Goal: Navigation & Orientation: Find specific page/section

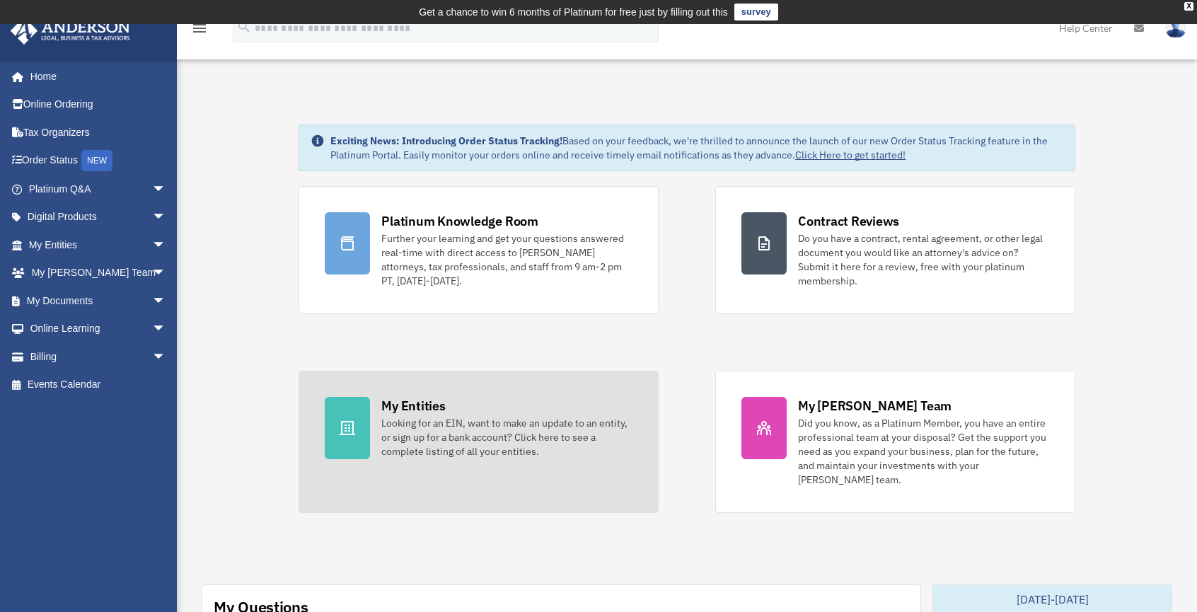
click at [339, 428] on icon at bounding box center [347, 428] width 17 height 17
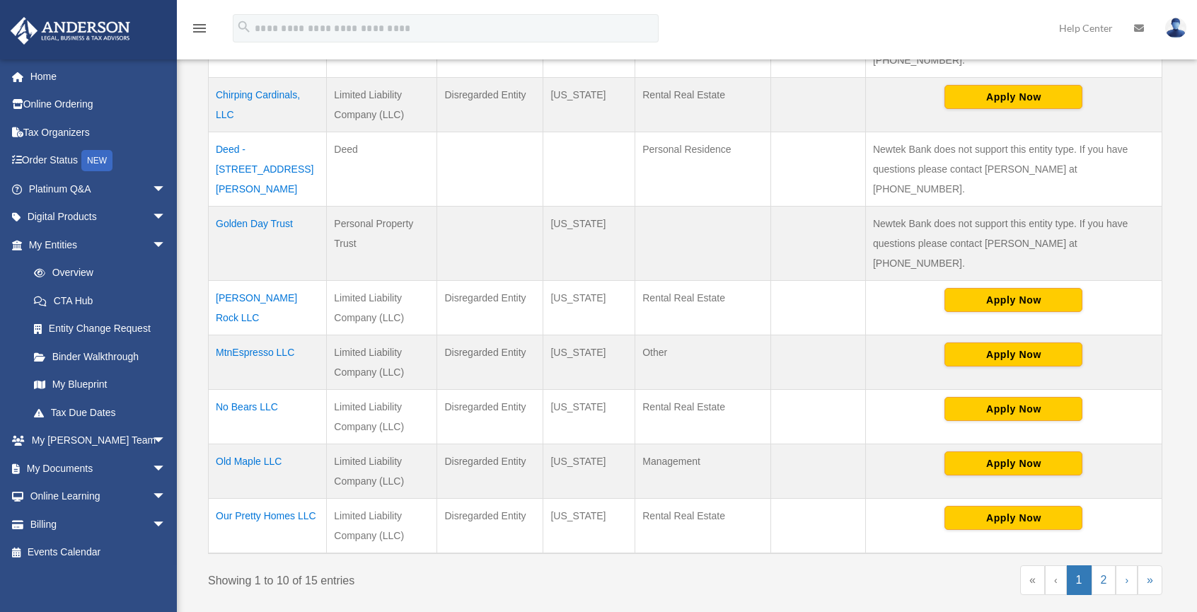
scroll to position [519, 0]
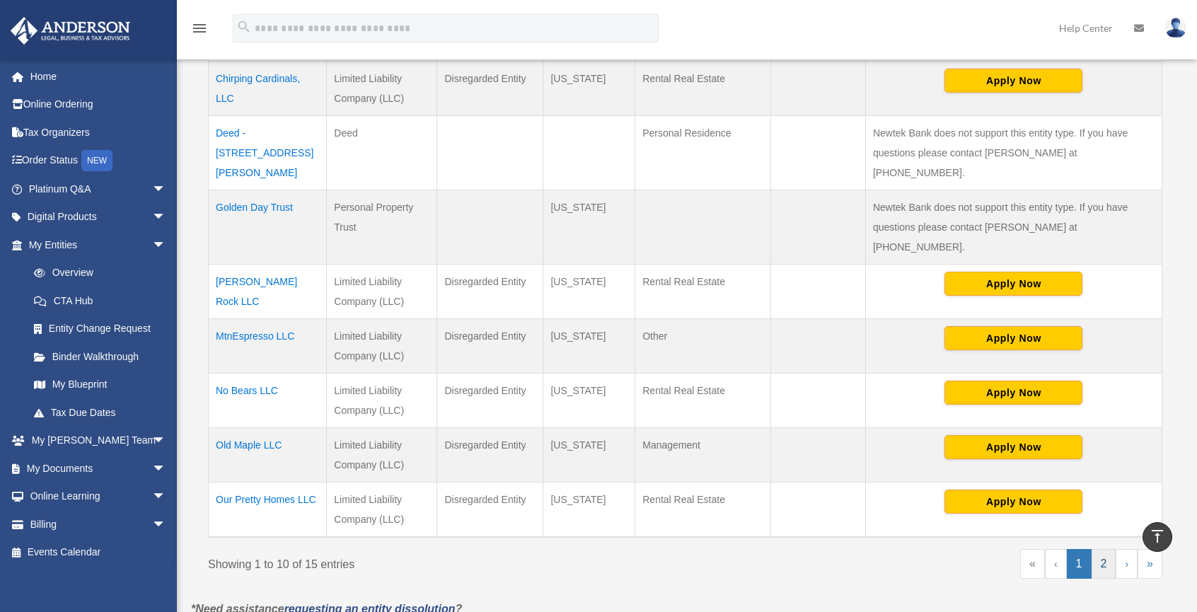
click at [1107, 549] on link "2" at bounding box center [1104, 564] width 25 height 30
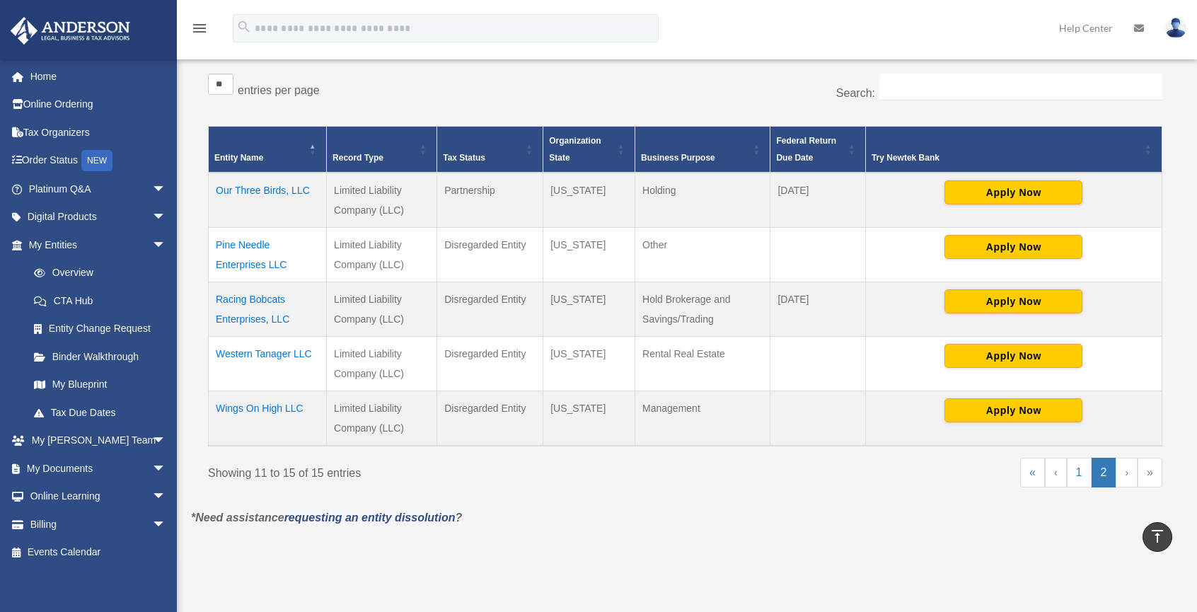
scroll to position [245, 0]
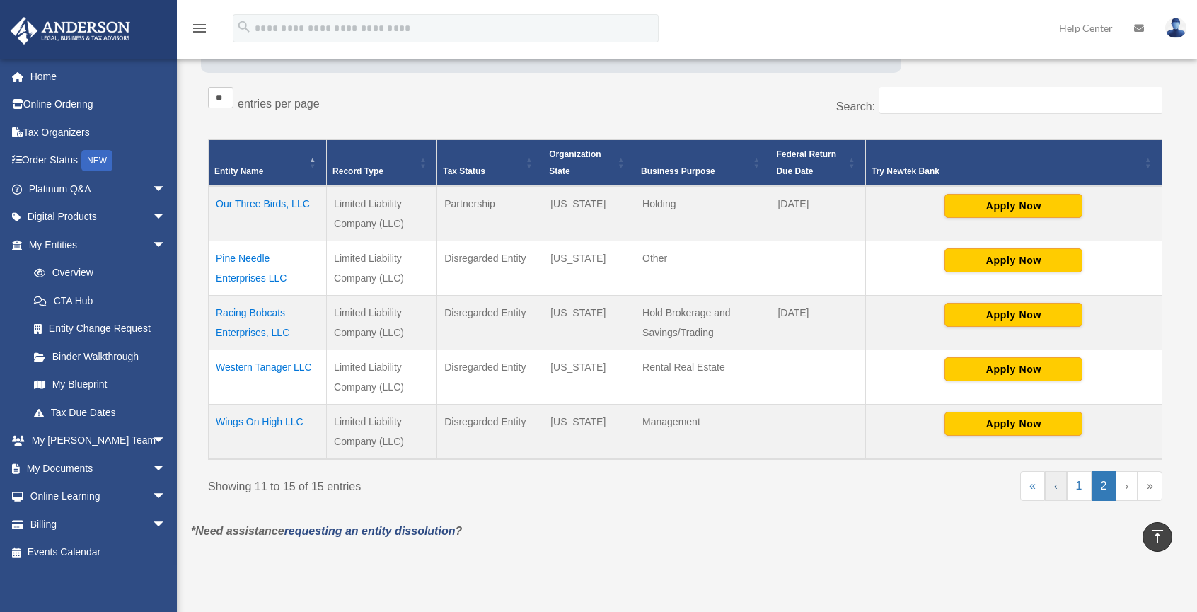
click at [1059, 482] on link "‹" at bounding box center [1056, 486] width 22 height 30
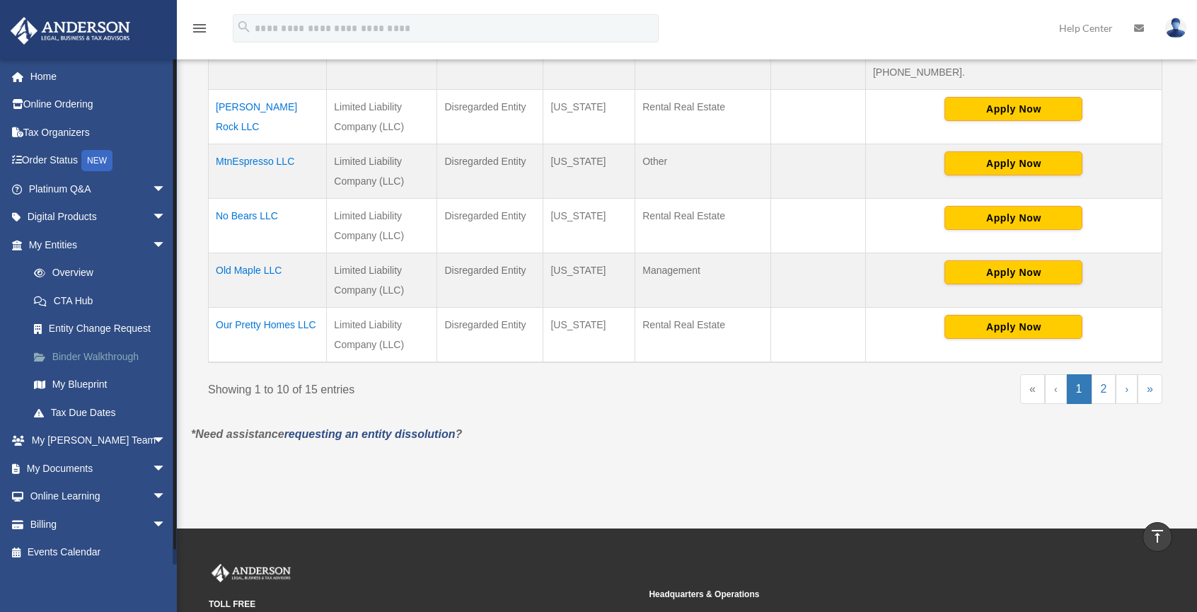
click at [69, 359] on link "Binder Walkthrough" at bounding box center [104, 356] width 168 height 28
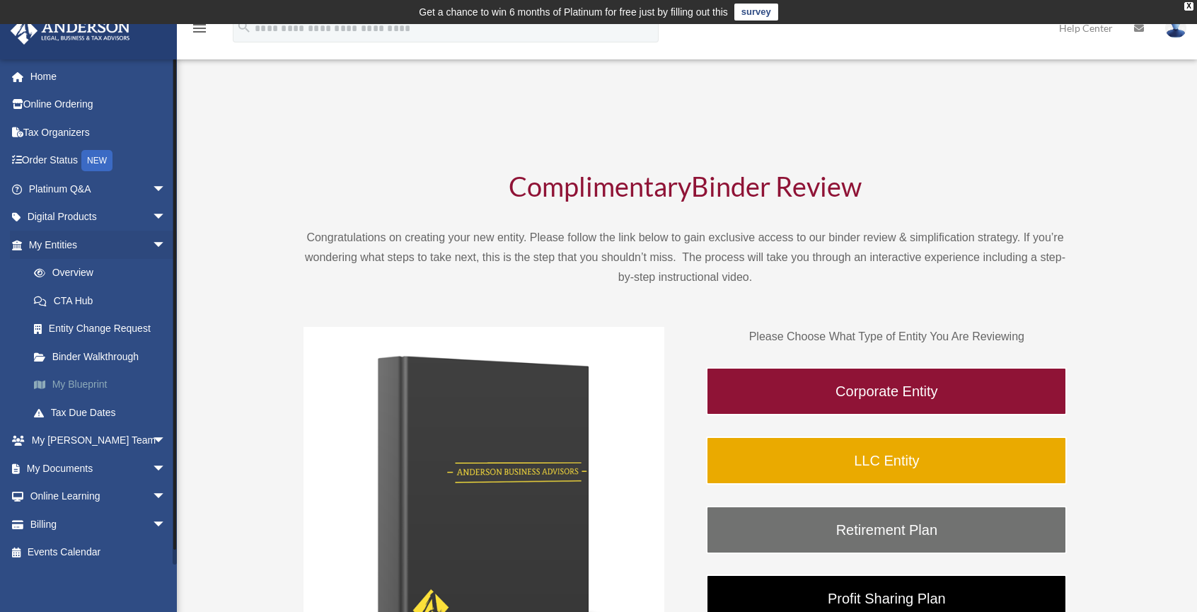
click at [66, 377] on link "My Blueprint" at bounding box center [104, 385] width 168 height 28
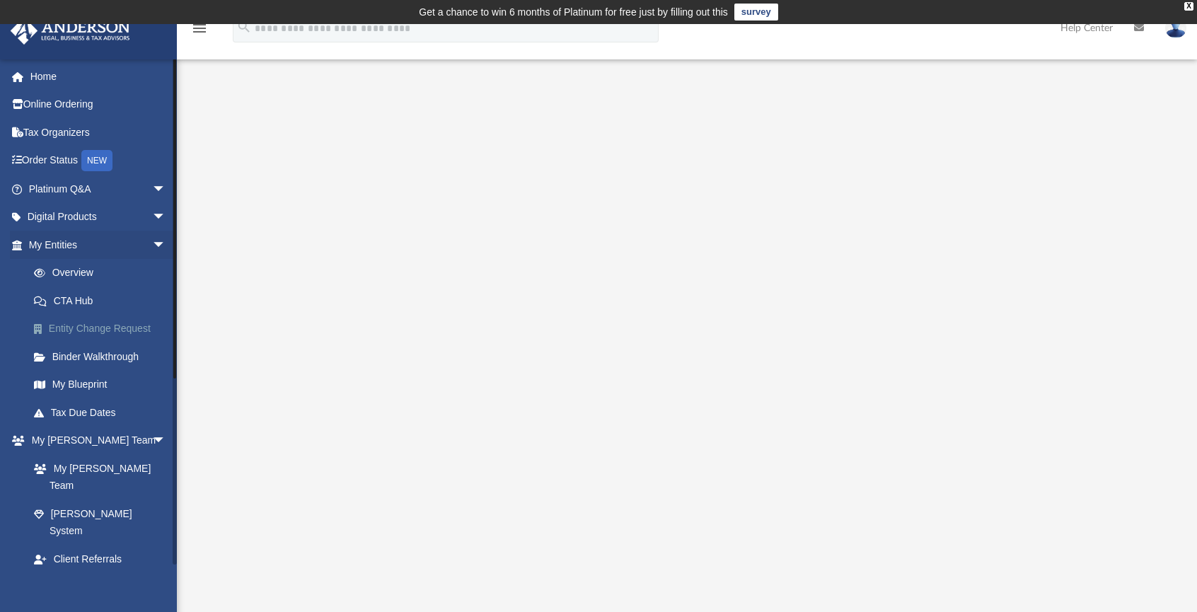
click at [121, 325] on link "Entity Change Request" at bounding box center [104, 329] width 168 height 28
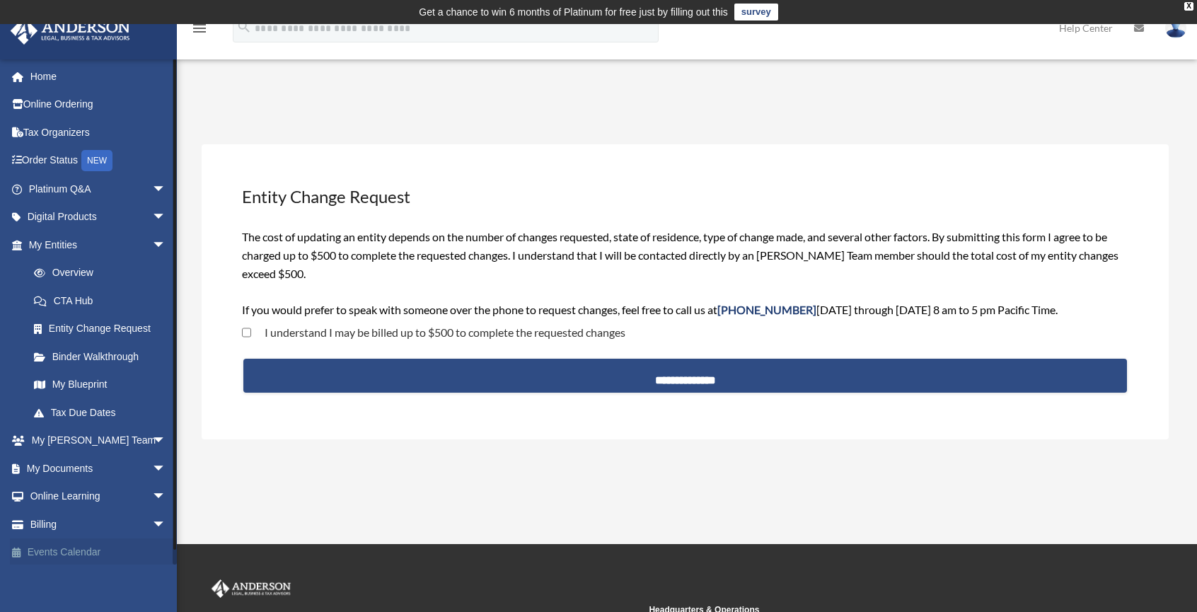
click at [98, 549] on link "Events Calendar" at bounding box center [99, 552] width 178 height 28
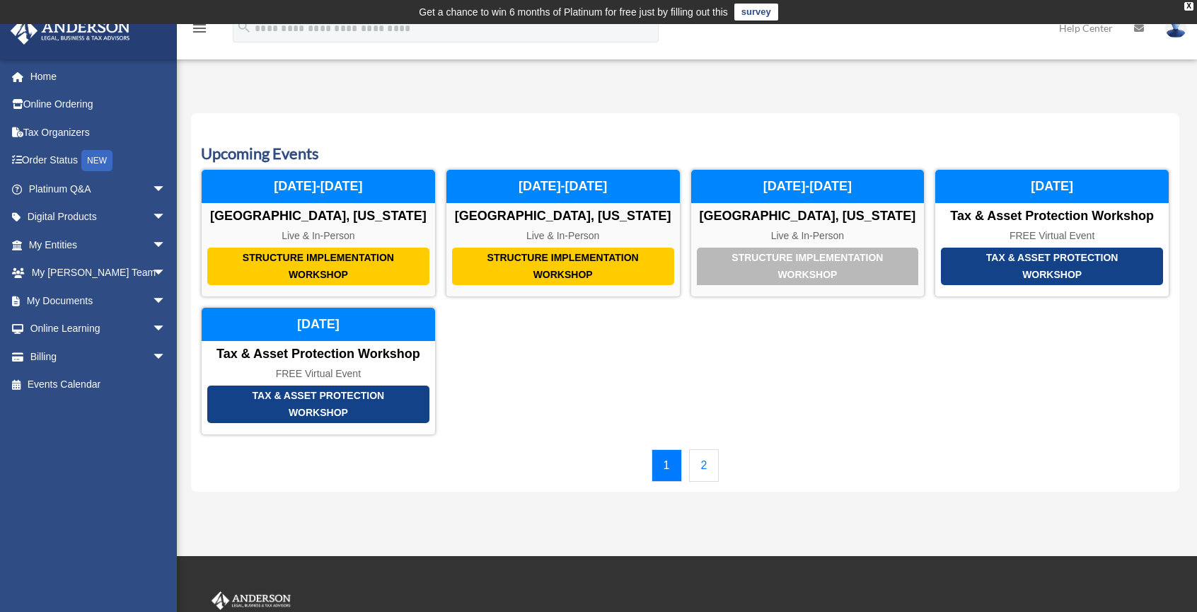
click at [98, 549] on div "ba1@bestnestproperties.com Sign Out ba1@bestnestproperties.com Home Online Orde…" at bounding box center [94, 312] width 188 height 506
click at [70, 246] on link "My Entities arrow_drop_down" at bounding box center [99, 245] width 178 height 28
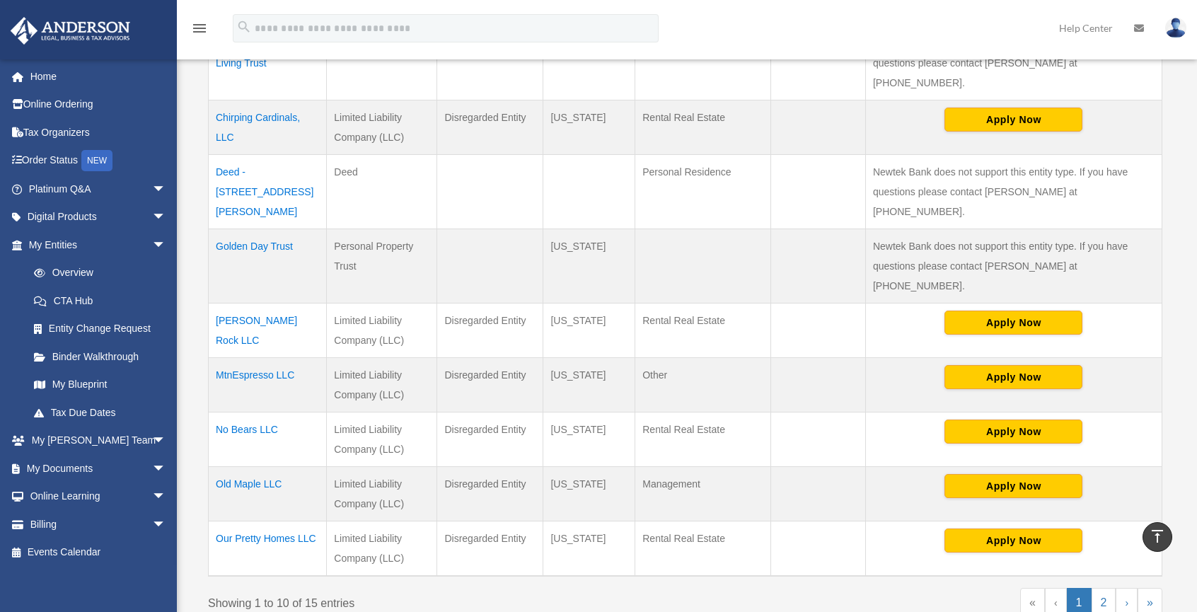
scroll to position [481, 0]
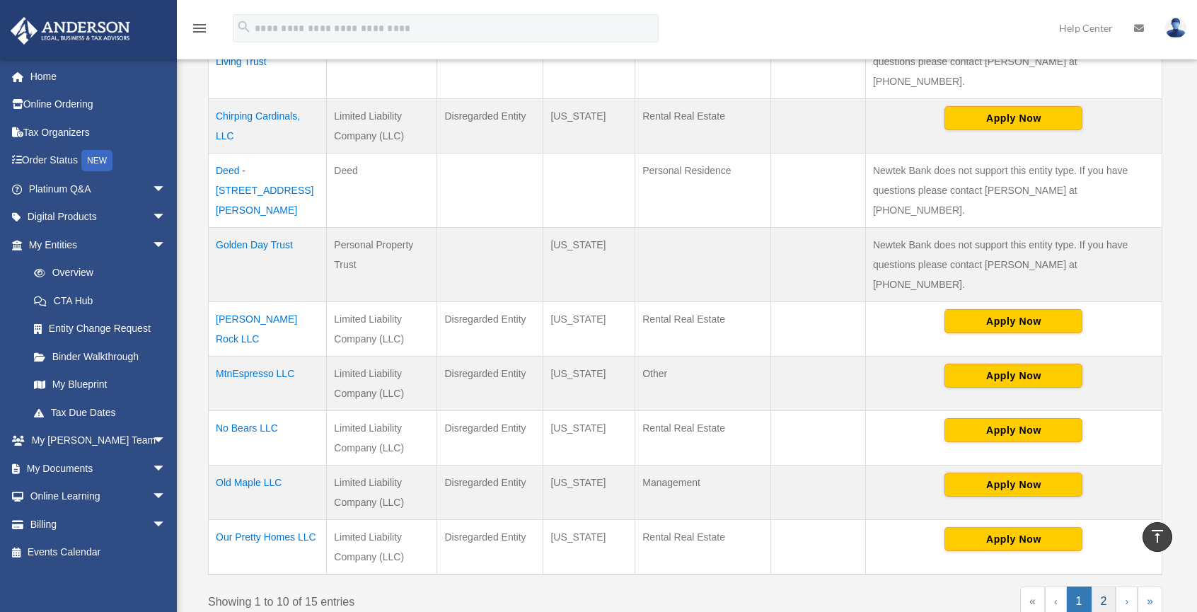
click at [1096, 587] on link "2" at bounding box center [1104, 602] width 25 height 30
